Goal: Task Accomplishment & Management: Manage account settings

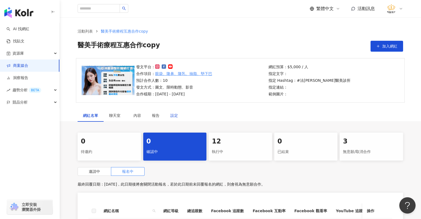
click at [173, 117] on div "設定" at bounding box center [174, 115] width 8 height 6
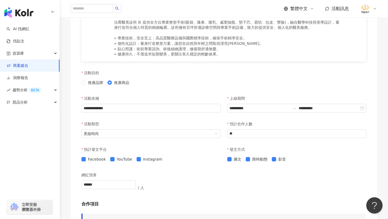
scroll to position [163, 0]
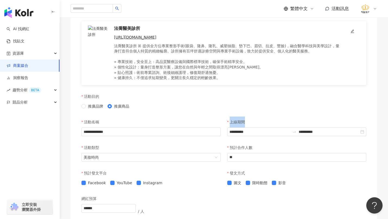
drag, startPoint x: 230, startPoint y: 121, endPoint x: 255, endPoint y: 123, distance: 25.8
click at [255, 123] on div "上線期間" at bounding box center [296, 121] width 139 height 11
copy p "上線期間"
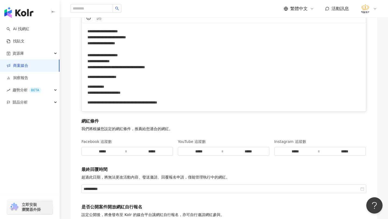
scroll to position [795, 0]
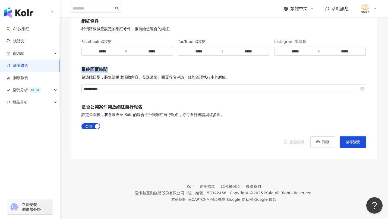
drag, startPoint x: 81, startPoint y: 70, endPoint x: 114, endPoint y: 69, distance: 32.3
click at [114, 69] on p "最終回覆時間" at bounding box center [223, 70] width 285 height 6
copy p "最終回覆時間"
click at [33, 181] on div "AI 找網紅 找貼文 資源庫 商案媒合 洞察報告 趨勢分析 BETA 競品分析 立即安裝 瀏覽器外掛" at bounding box center [30, 121] width 60 height 196
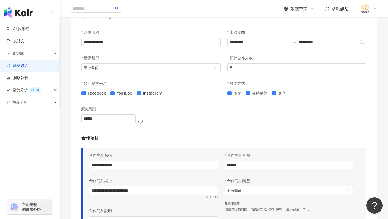
scroll to position [171, 0]
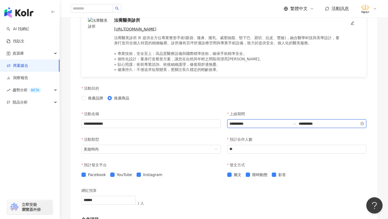
click at [326, 125] on input "**********" at bounding box center [329, 124] width 61 height 6
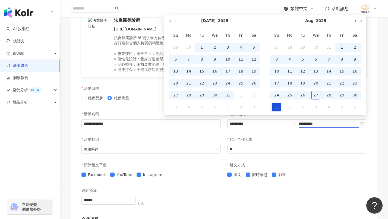
click at [355, 21] on span "button" at bounding box center [354, 21] width 3 height 3
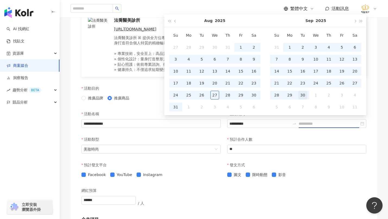
type input "**********"
click at [302, 96] on div "30" at bounding box center [302, 95] width 9 height 9
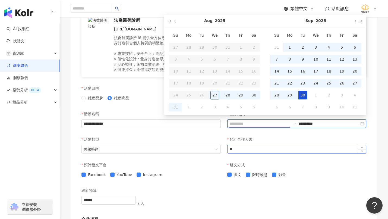
type input "**********"
click at [322, 133] on div "**********" at bounding box center [297, 121] width 146 height 26
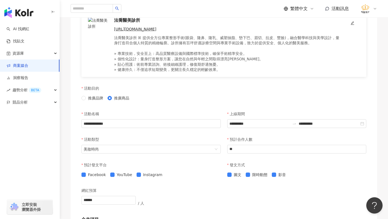
type input "**********"
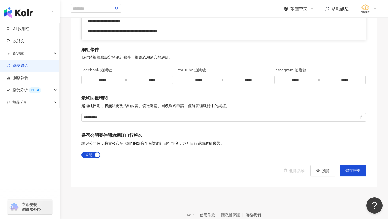
scroll to position [795, 0]
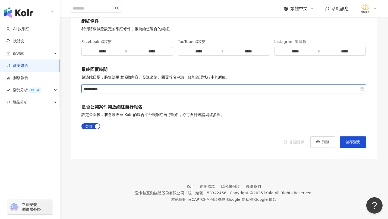
click at [108, 90] on input "**********" at bounding box center [222, 89] width 276 height 6
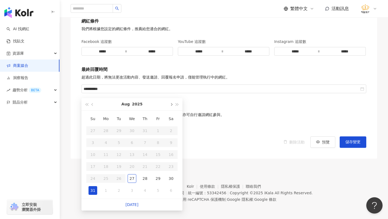
click at [171, 103] on span "button" at bounding box center [171, 104] width 3 height 3
type input "**********"
click at [119, 175] on div "30" at bounding box center [119, 178] width 9 height 9
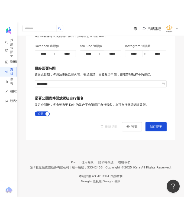
scroll to position [928, 0]
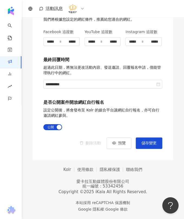
click at [30, 177] on footer "Kolr 使用條款 隱私權保護 聯絡我們 愛[PERSON_NAME]互動媒體股份有限公司 | 統一編號：53342456 | Copyright © 202…" at bounding box center [103, 189] width 163 height 59
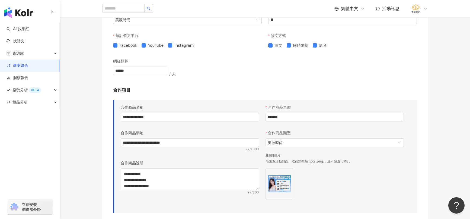
scroll to position [380, 0]
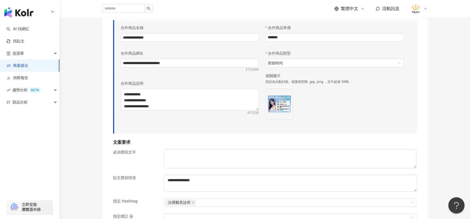
click at [421, 136] on div "**********" at bounding box center [264, 162] width 347 height 818
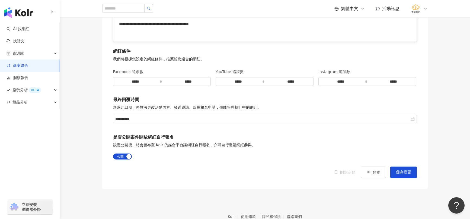
scroll to position [792, 0]
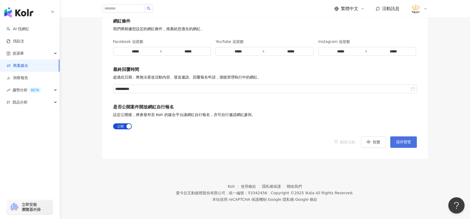
click at [413, 138] on button "儲存變更" at bounding box center [404, 141] width 27 height 11
click at [421, 198] on icon "close" at bounding box center [454, 197] width 4 height 4
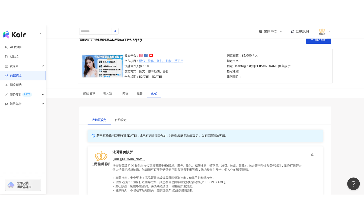
scroll to position [0, 0]
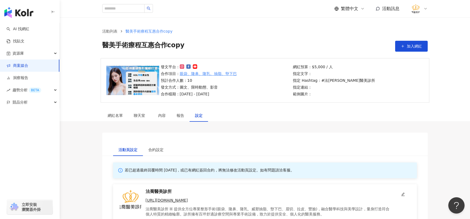
click at [27, 65] on link "商案媒合" at bounding box center [18, 65] width 22 height 5
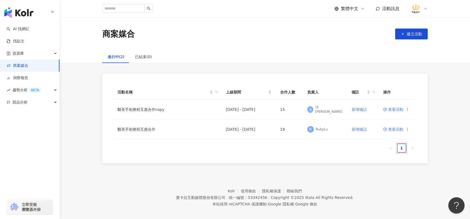
click at [421, 156] on div "活動名稱 上線期間 合作人數 負責人 備註 操作 醫美手術療程互惠合作copy [DATE] - [DATE] 15 法 法[PERSON_NAME]備註 查…" at bounding box center [265, 118] width 411 height 89
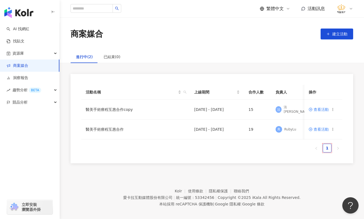
drag, startPoint x: 13, startPoint y: 163, endPoint x: 310, endPoint y: 121, distance: 299.9
click at [13, 163] on div "AI 找網紅 找貼文 資源庫 商案媒合 洞察報告 趨勢分析 BETA 競品分析 立即安裝 瀏覽器外掛" at bounding box center [30, 121] width 60 height 196
click at [322, 108] on span "查看活動" at bounding box center [319, 109] width 20 height 4
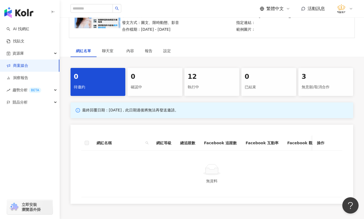
scroll to position [81, 0]
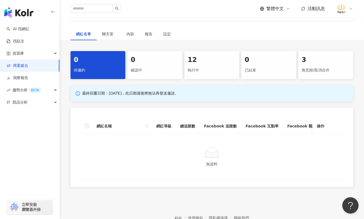
click at [148, 59] on div "0" at bounding box center [155, 59] width 48 height 9
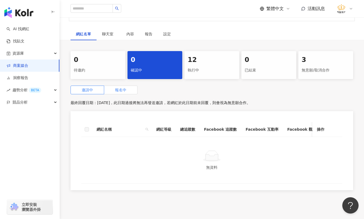
click at [120, 91] on span "報名中" at bounding box center [120, 90] width 11 height 4
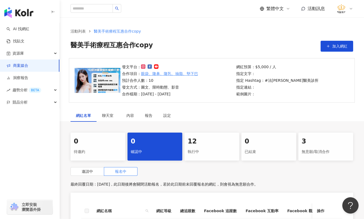
click at [37, 161] on div "AI 找網紅 找貼文 資源庫 商案媒合 洞察報告 趨勢分析 BETA 競品分析 立即安裝 瀏覽器外掛" at bounding box center [30, 121] width 60 height 196
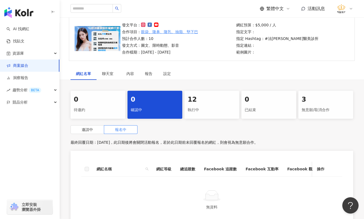
scroll to position [39, 0]
